Goal: Task Accomplishment & Management: Manage account settings

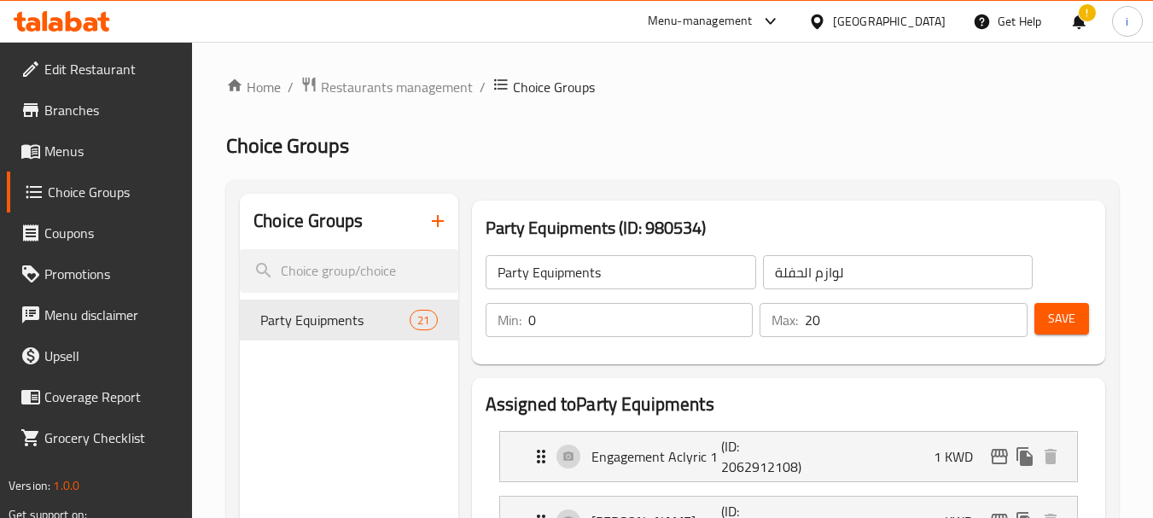
click at [1073, 18] on div "!" at bounding box center [1079, 21] width 19 height 41
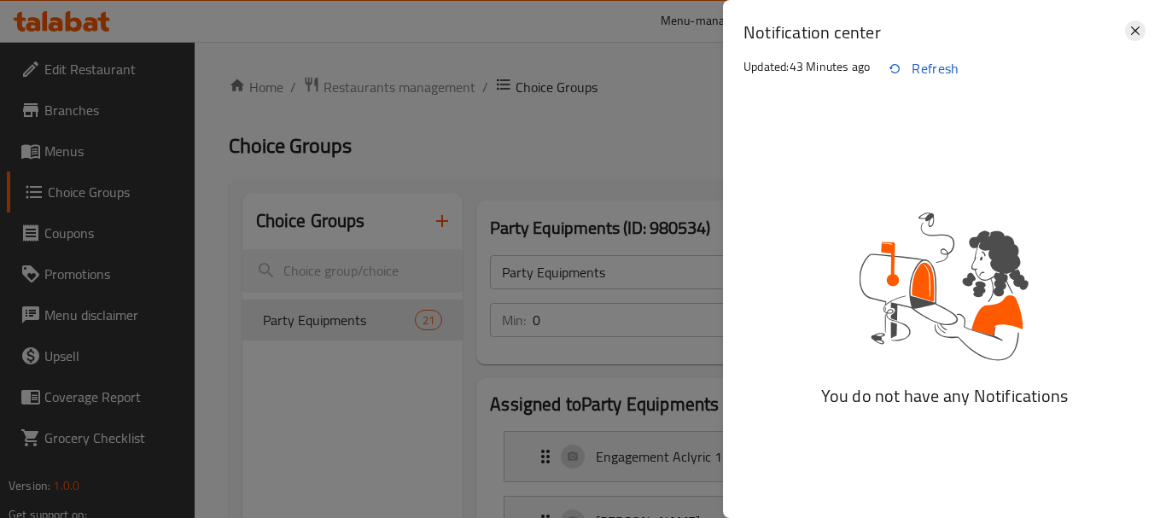
click at [1139, 32] on icon at bounding box center [1135, 30] width 20 height 20
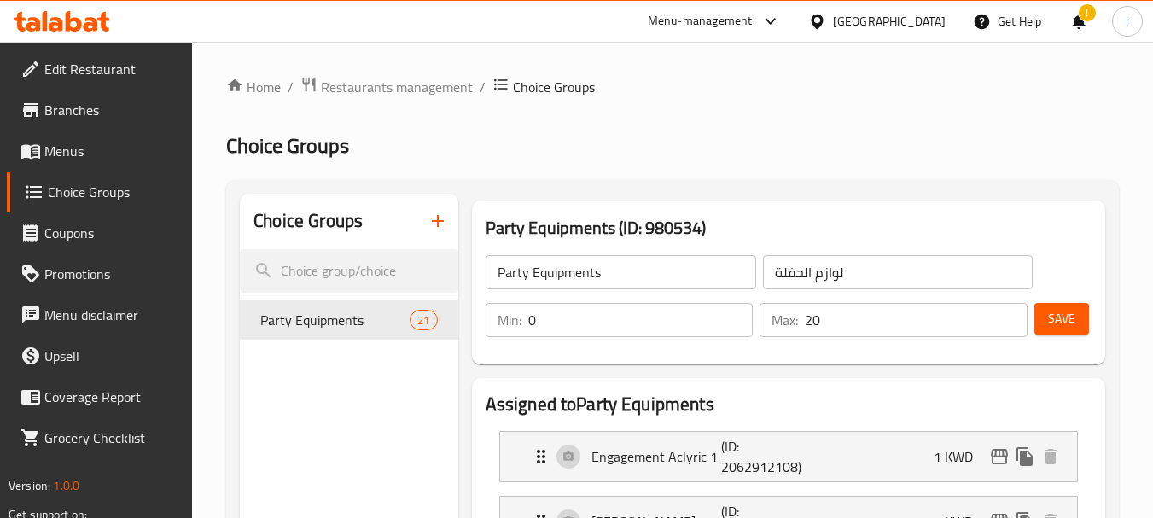
click at [946, 24] on div "[GEOGRAPHIC_DATA]" at bounding box center [877, 21] width 165 height 41
click at [909, 24] on div "[GEOGRAPHIC_DATA]" at bounding box center [889, 21] width 113 height 19
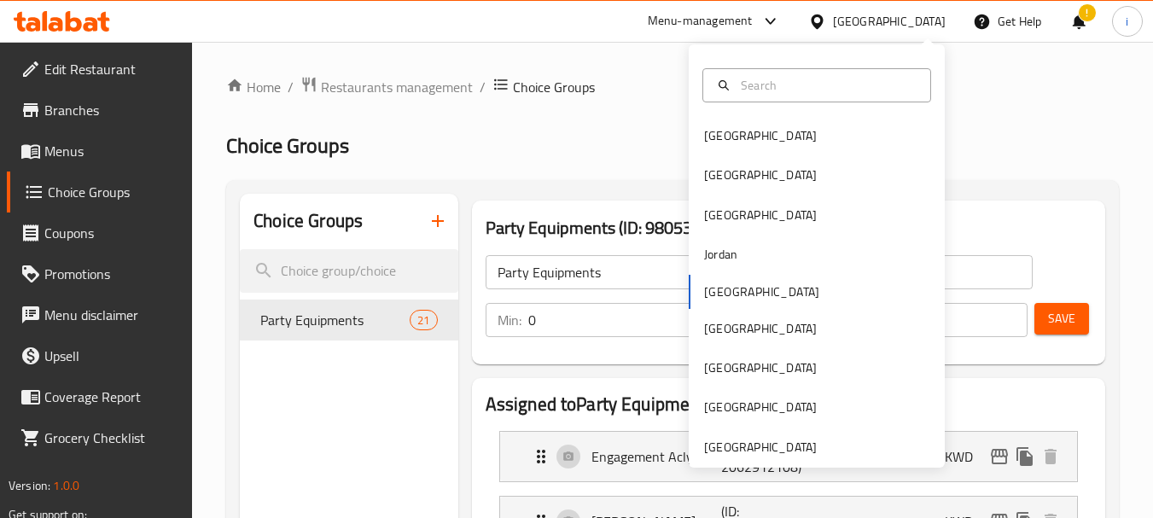
click at [722, 291] on div "[GEOGRAPHIC_DATA] [GEOGRAPHIC_DATA] [GEOGRAPHIC_DATA] [GEOGRAPHIC_DATA] [GEOGRA…" at bounding box center [817, 291] width 256 height 351
click at [753, 18] on div "Menu-management" at bounding box center [700, 21] width 105 height 20
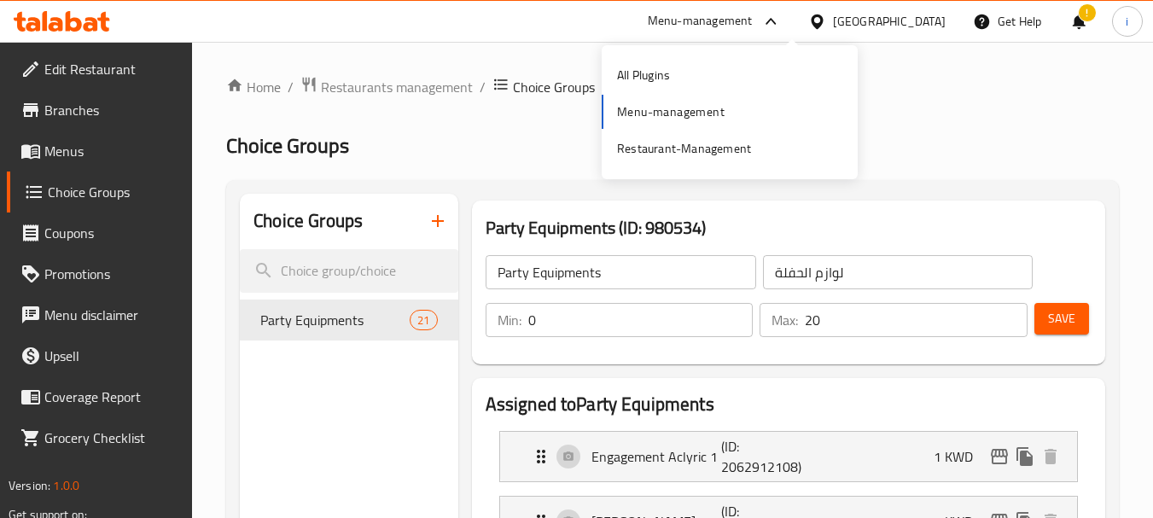
click at [712, 114] on div "All Plugins Menu-management Restaurant-Management" at bounding box center [730, 112] width 256 height 114
click at [95, 66] on span "Edit Restaurant" at bounding box center [111, 69] width 135 height 20
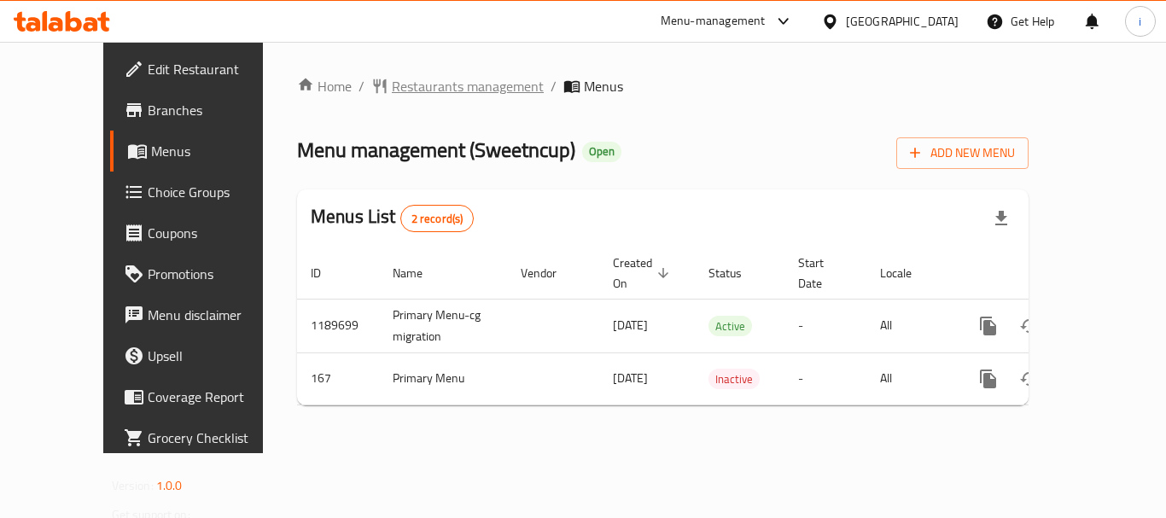
click at [392, 85] on span "Restaurants management" at bounding box center [468, 86] width 152 height 20
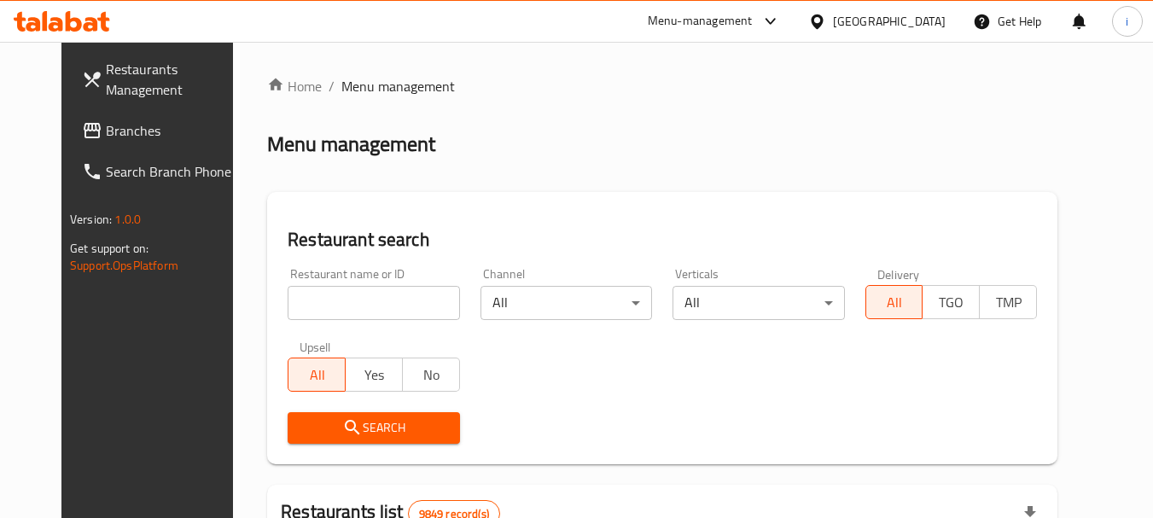
click at [346, 306] on input "search" at bounding box center [374, 303] width 172 height 34
paste input "167"
type input "167"
click button "Search" at bounding box center [374, 428] width 172 height 32
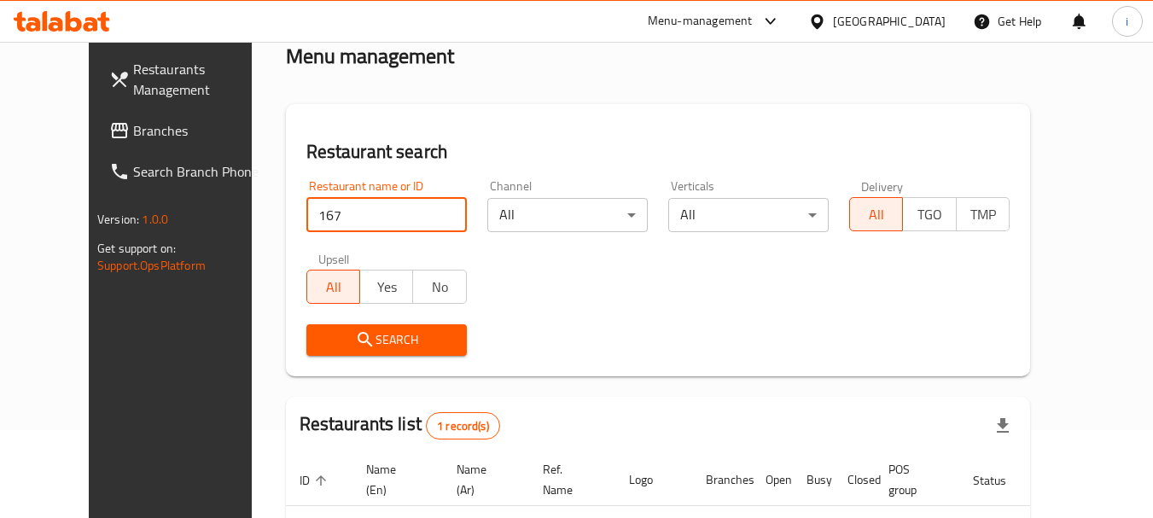
scroll to position [229, 0]
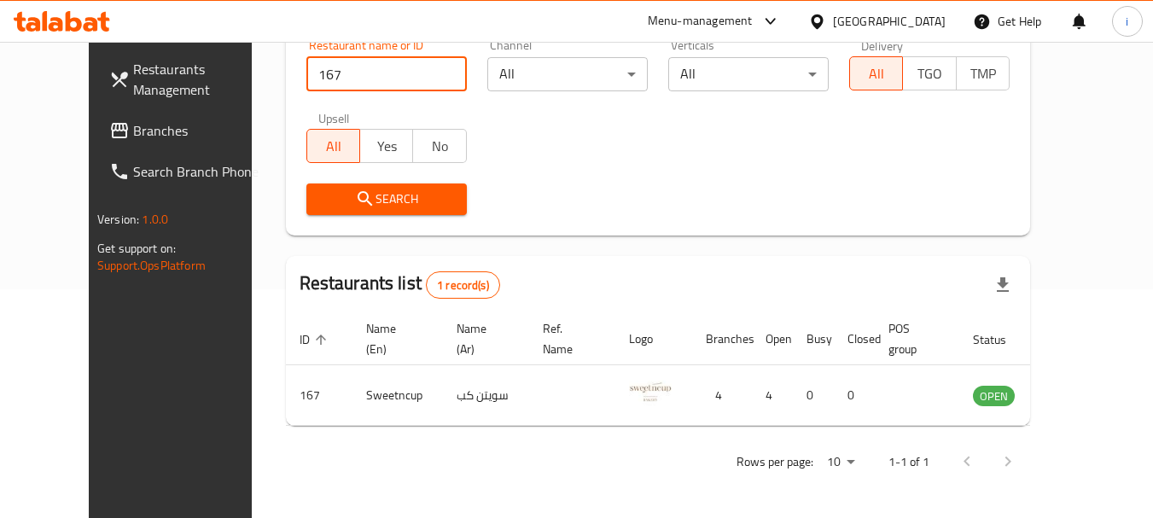
click at [1078, 397] on icon "enhanced table" at bounding box center [1073, 396] width 19 height 15
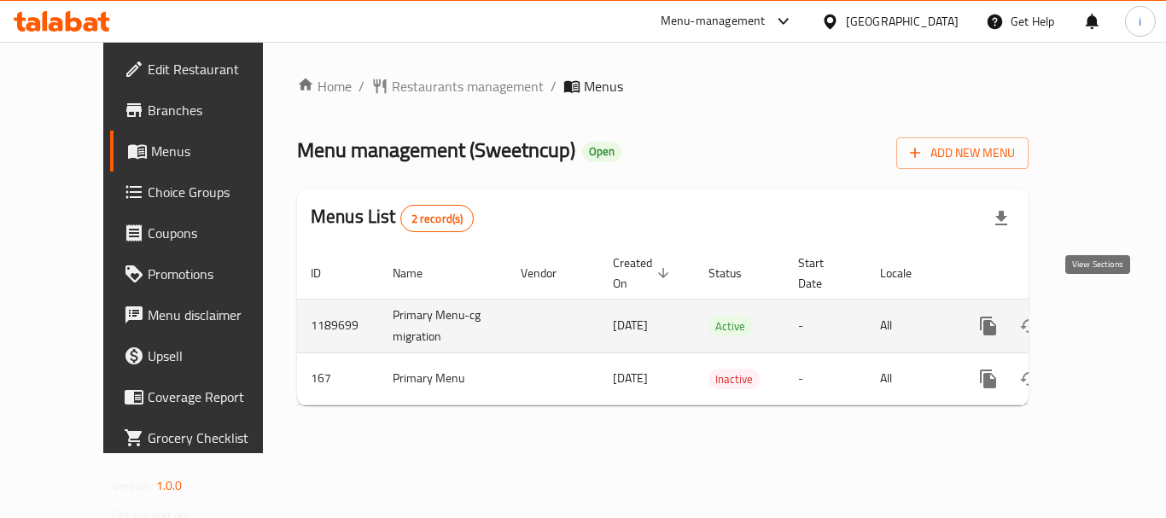
click at [1101, 316] on icon "enhanced table" at bounding box center [1111, 326] width 20 height 20
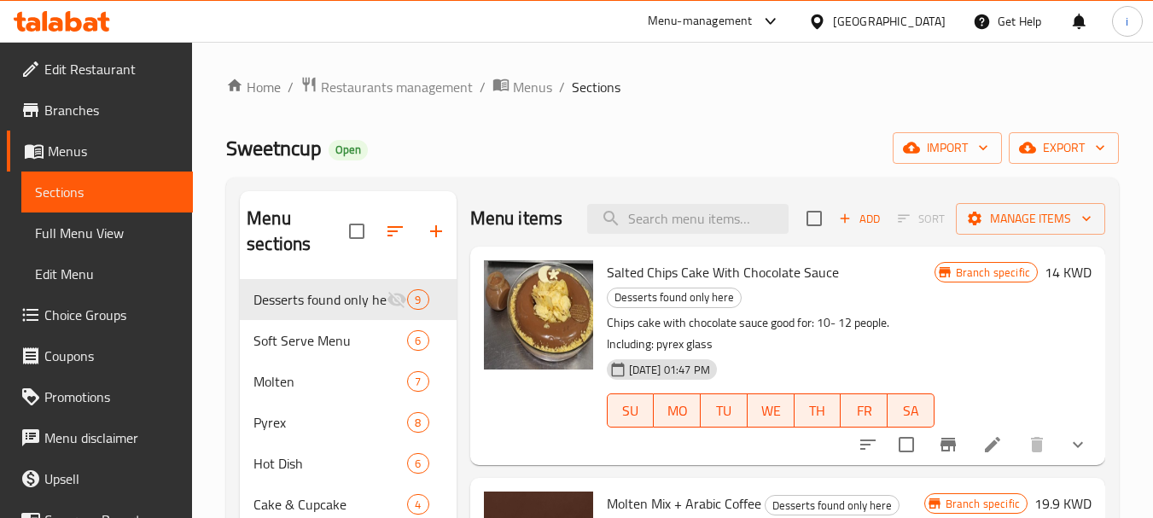
click at [102, 318] on span "Choice Groups" at bounding box center [111, 315] width 135 height 20
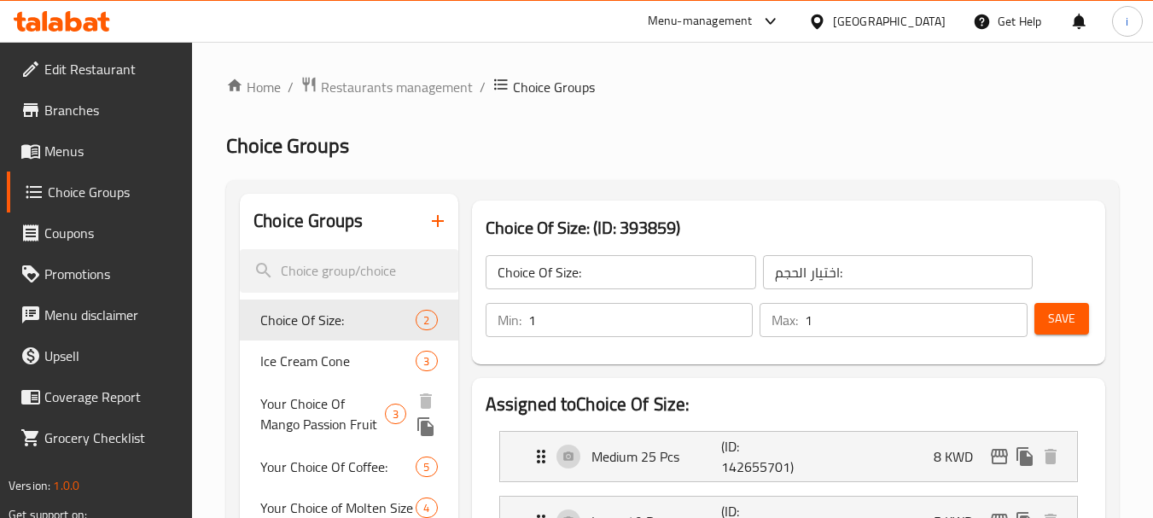
click at [319, 411] on span "Your Choice Of Mango Passion Fruit" at bounding box center [322, 414] width 125 height 41
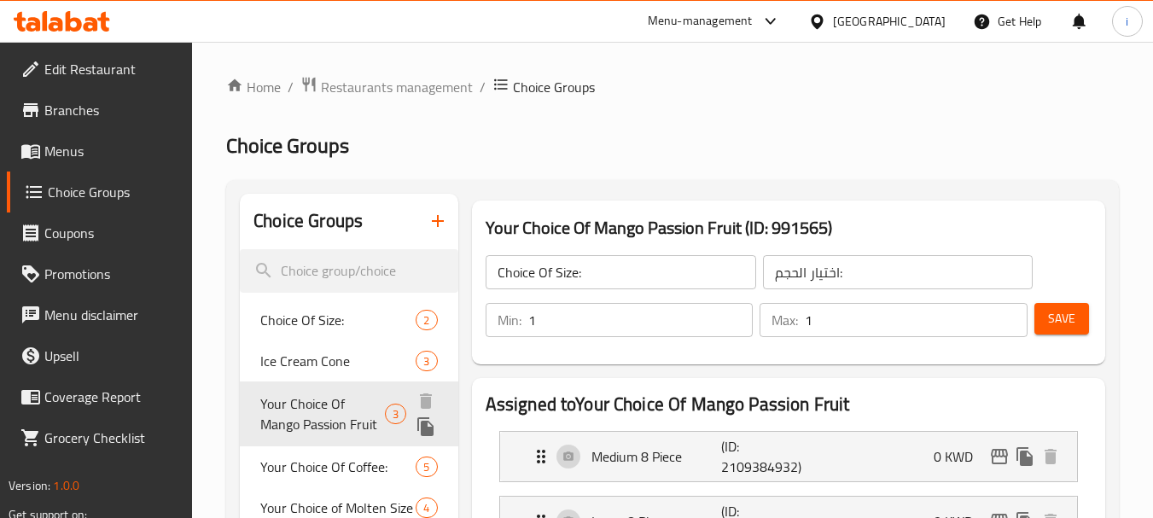
type input "Your Choice Of Mango Passion Fruit"
type input "اختيارك من مانجو باشن فروت"
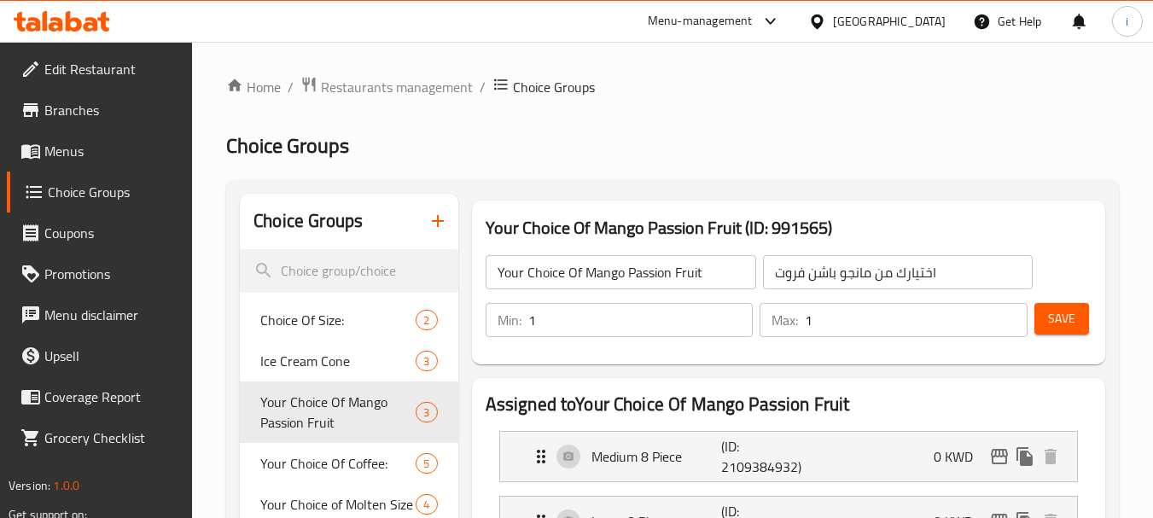
click at [753, 22] on div "Menu-management" at bounding box center [700, 21] width 105 height 20
click at [670, 143] on div "Restaurant-Management" at bounding box center [684, 148] width 134 height 19
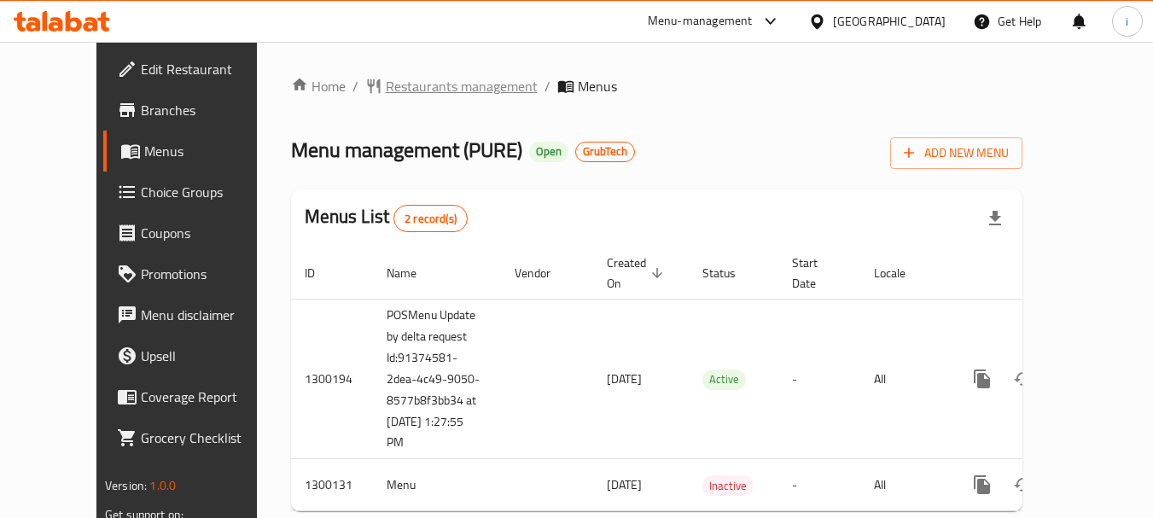
click at [394, 91] on span "Restaurants management" at bounding box center [462, 86] width 152 height 20
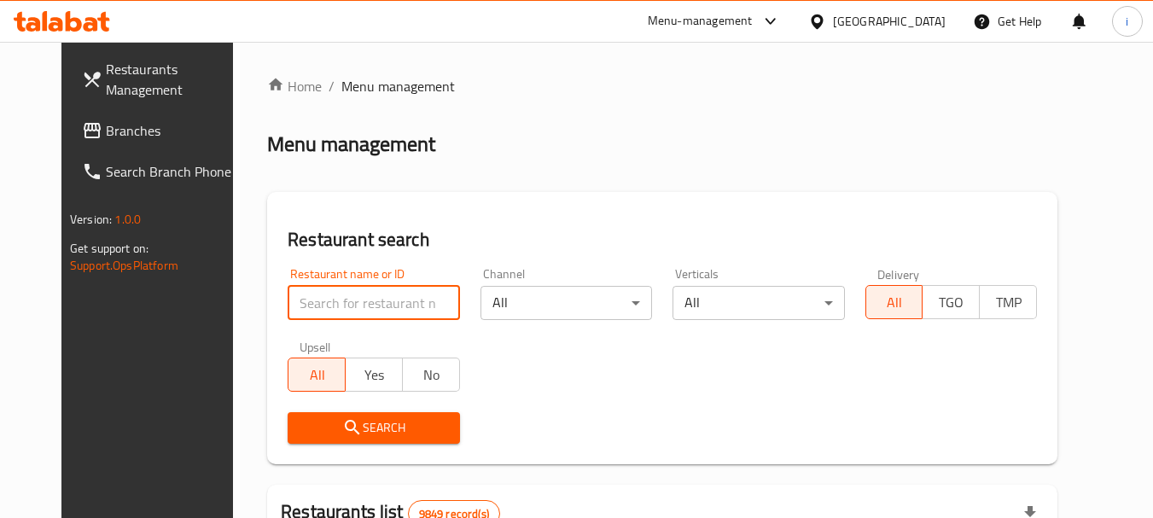
click at [347, 304] on input "search" at bounding box center [374, 303] width 172 height 34
paste input "701631"
type input "701631"
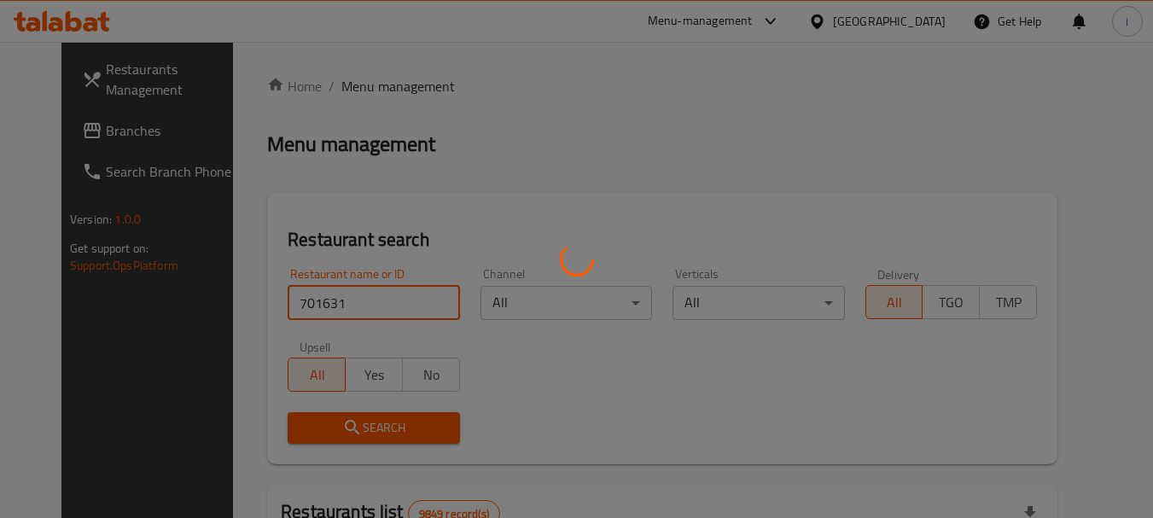
click button "Search" at bounding box center [374, 428] width 172 height 32
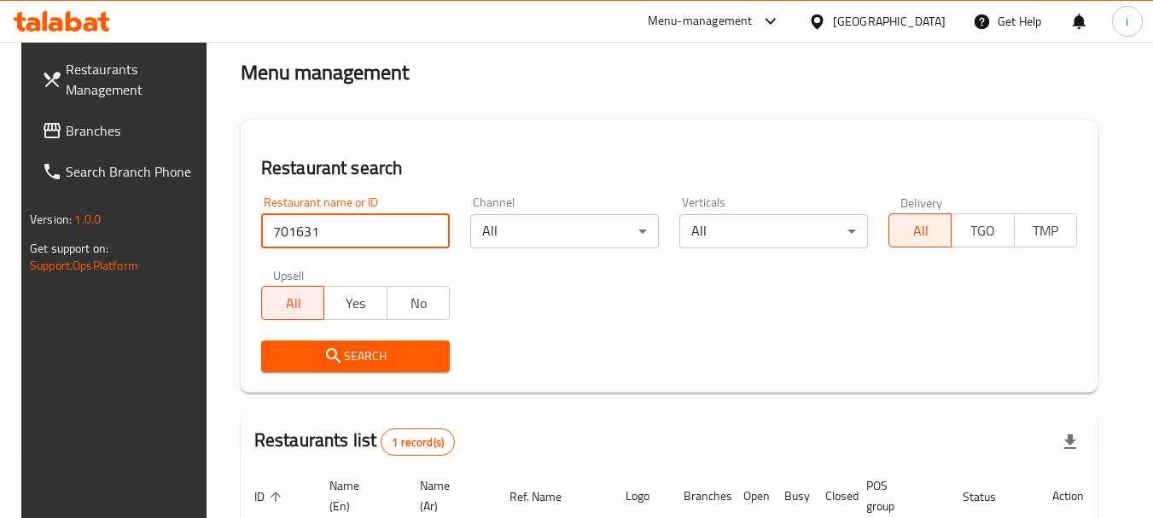
scroll to position [243, 0]
